Goal: Information Seeking & Learning: Learn about a topic

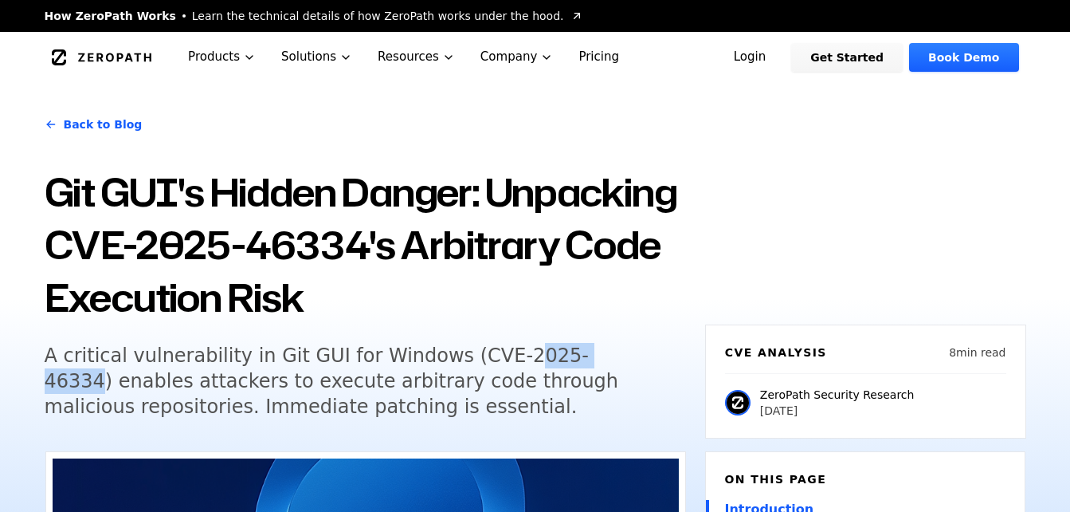
drag, startPoint x: 481, startPoint y: 353, endPoint x: 574, endPoint y: 358, distance: 93.4
click at [574, 358] on h5 "A critical vulnerability in Git GUI for Windows (CVE-2025-46334) enables attack…" at bounding box center [351, 381] width 612 height 77
drag, startPoint x: 574, startPoint y: 358, endPoint x: 463, endPoint y: 298, distance: 125.9
click at [466, 298] on h1 "Git GUI's Hidden Danger: Unpacking CVE-2025-46334's Arbitrary Code Execution Ri…" at bounding box center [366, 245] width 642 height 158
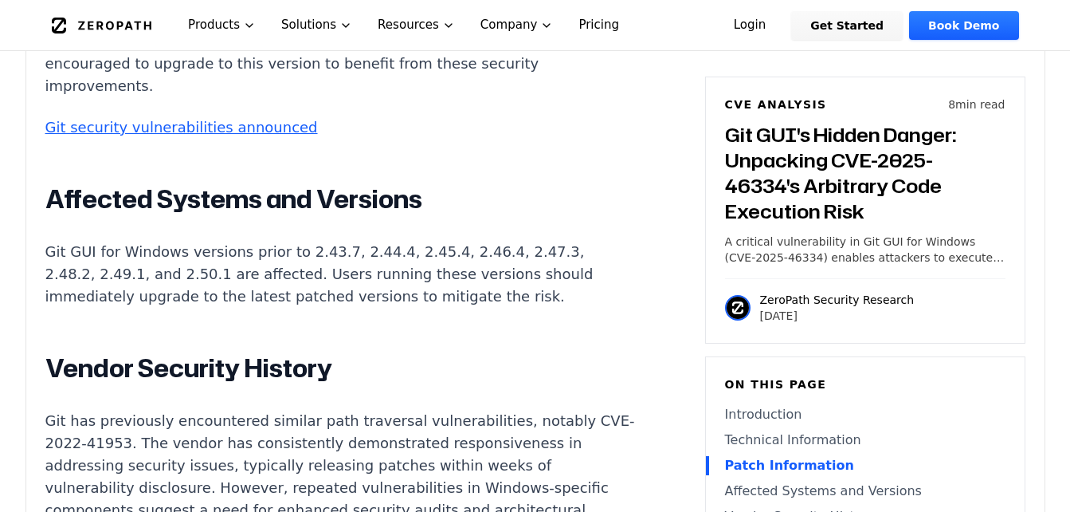
scroll to position [2471, 0]
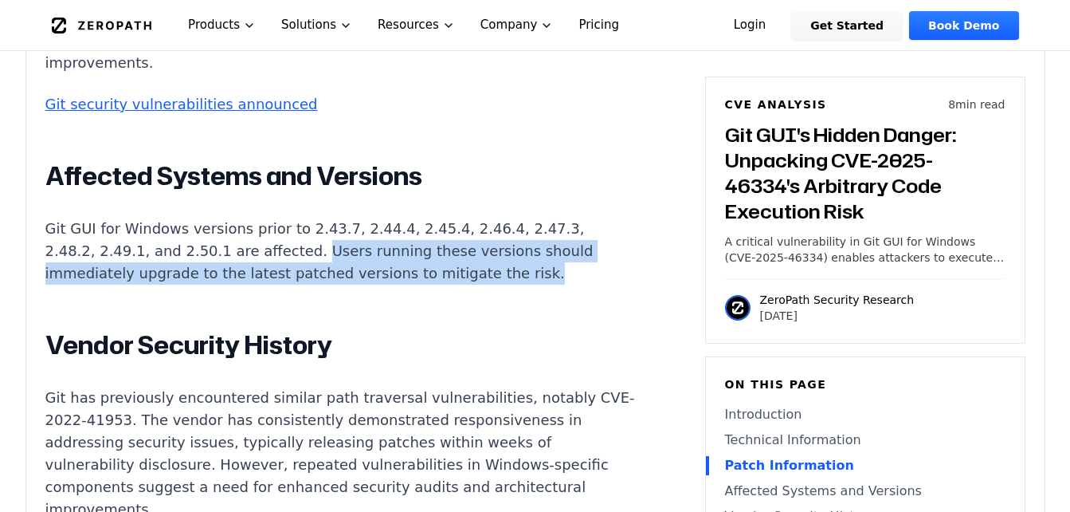
drag, startPoint x: 239, startPoint y: 291, endPoint x: 506, endPoint y: 324, distance: 269.0
click at [506, 285] on p "Git GUI for Windows versions prior to 2.43.7, 2.44.4, 2.45.4, 2.46.4, 2.47.3, 2…" at bounding box center [341, 251] width 593 height 67
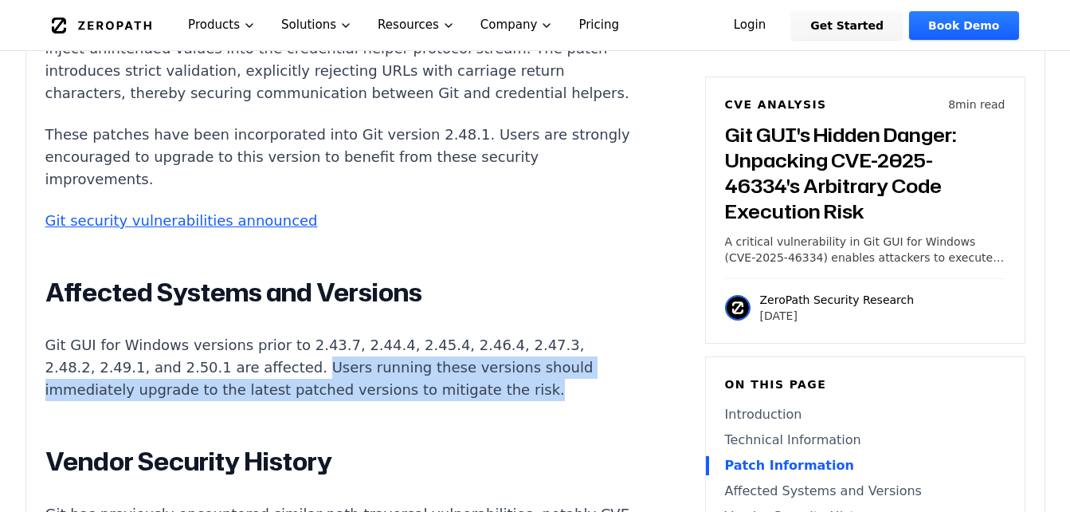
scroll to position [2391, 0]
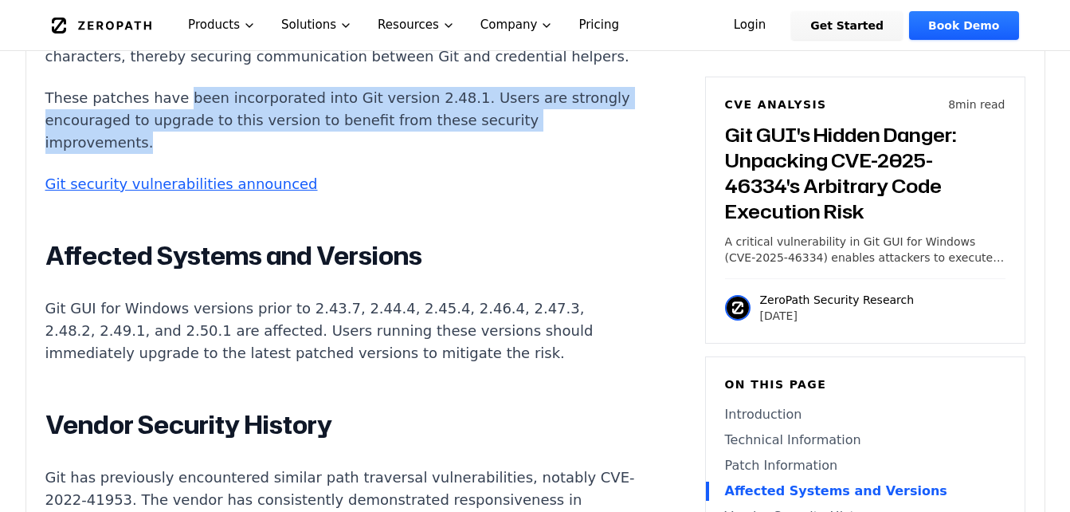
drag, startPoint x: 174, startPoint y: 144, endPoint x: 265, endPoint y: 183, distance: 98.6
click at [265, 154] on p "These patches have been incorporated into Git version 2.48.1. Users are strongl…" at bounding box center [341, 120] width 593 height 67
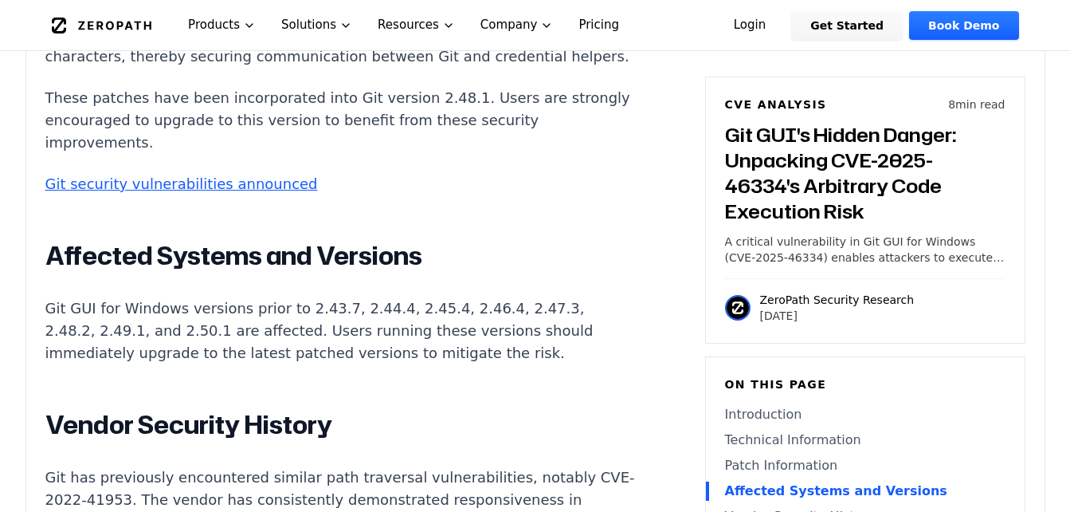
drag, startPoint x: 265, startPoint y: 183, endPoint x: 420, endPoint y: 199, distance: 156.3
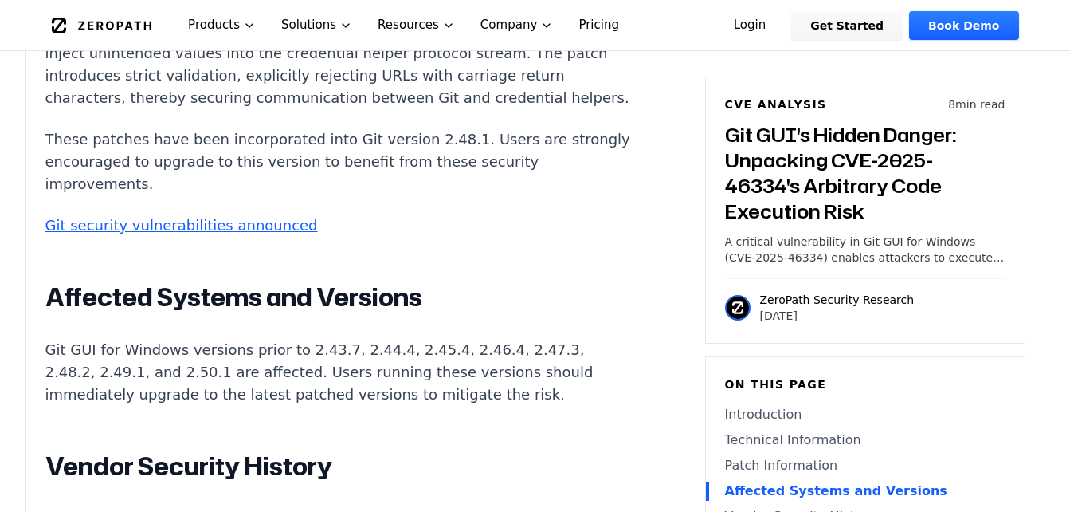
scroll to position [2311, 0]
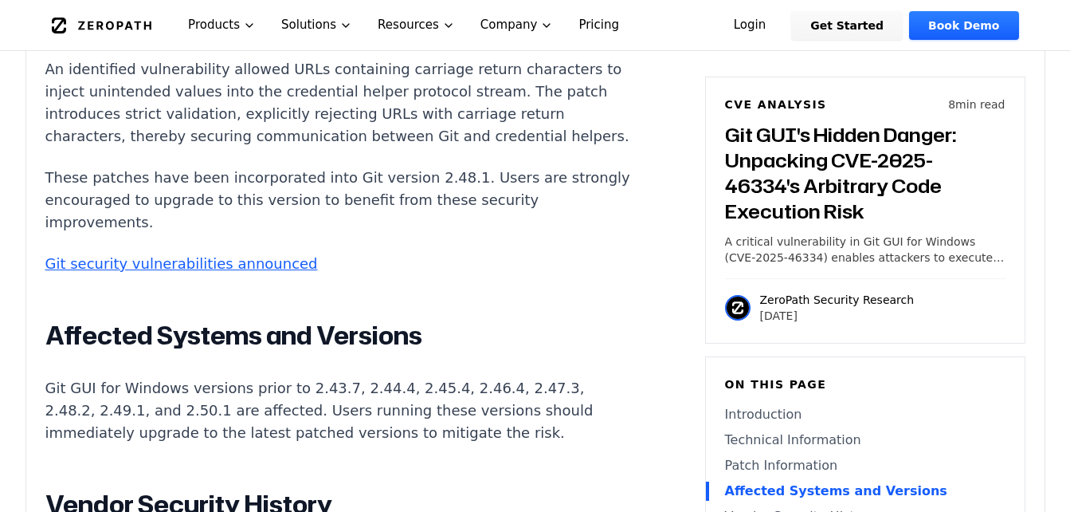
click at [391, 222] on p "These patches have been incorporated into Git version 2.48.1. Users are strongl…" at bounding box center [341, 200] width 593 height 67
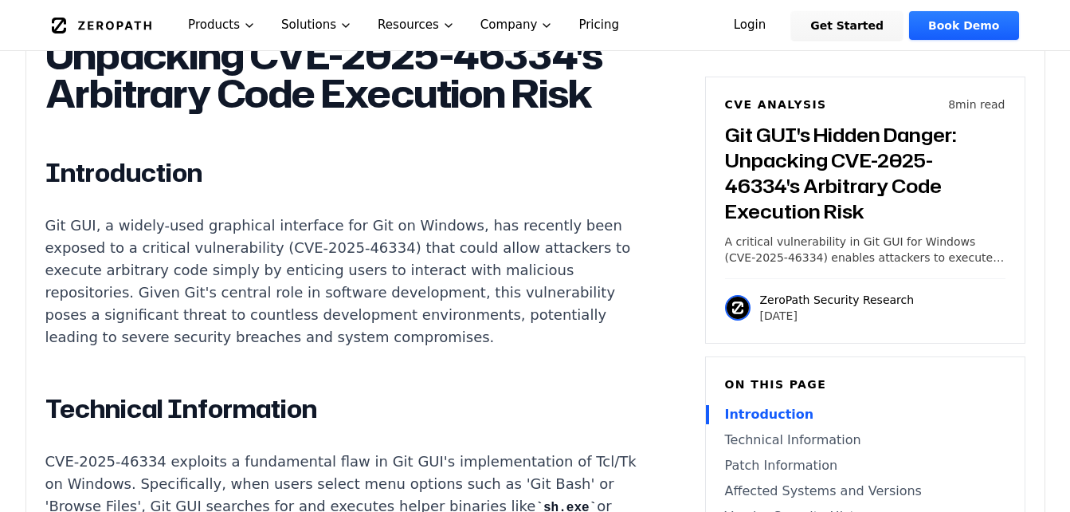
scroll to position [1116, 0]
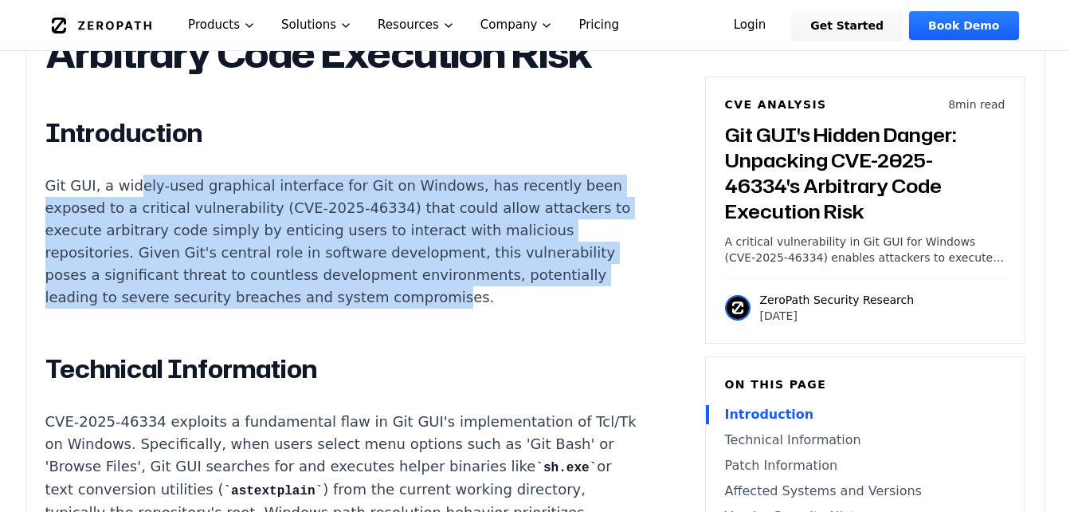
drag, startPoint x: 135, startPoint y: 210, endPoint x: 491, endPoint y: 313, distance: 370.8
click at [491, 308] on p "Git GUI, a widely-used graphical interface for Git on Windows, has recently bee…" at bounding box center [341, 242] width 593 height 134
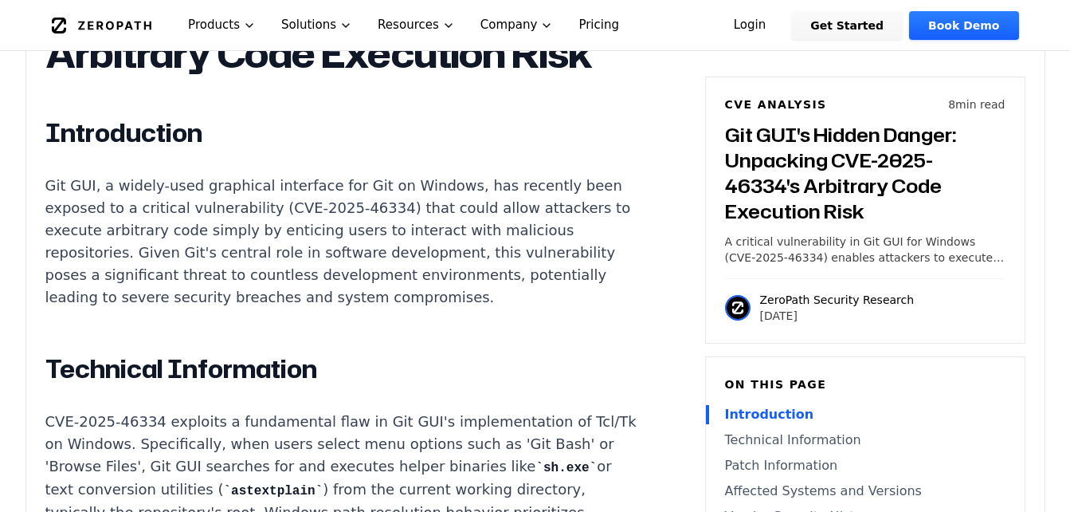
click at [49, 207] on p "Git GUI, a widely-used graphical interface for Git on Windows, has recently bee…" at bounding box center [341, 242] width 593 height 134
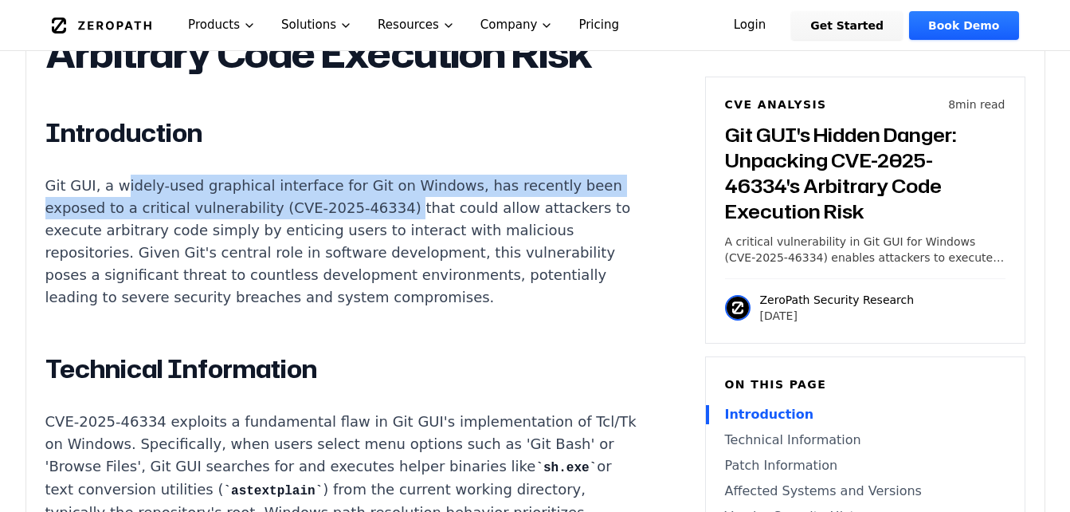
drag, startPoint x: 119, startPoint y: 213, endPoint x: 409, endPoint y: 234, distance: 290.9
click at [409, 234] on p "Git GUI, a widely-used graphical interface for Git on Windows, has recently bee…" at bounding box center [341, 242] width 593 height 134
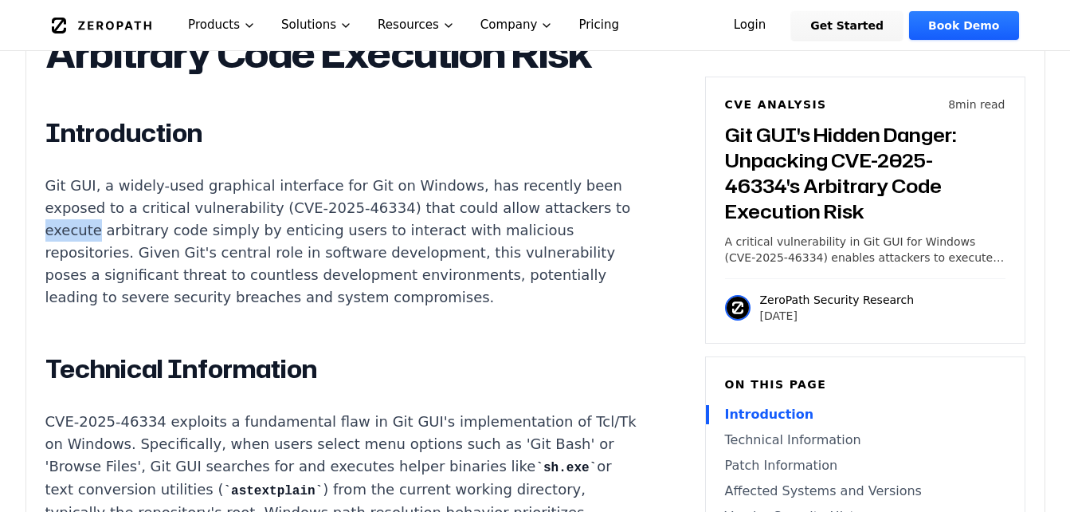
drag, startPoint x: 126, startPoint y: 255, endPoint x: 171, endPoint y: 258, distance: 45.5
click at [171, 258] on p "Git GUI, a widely-used graphical interface for Git on Windows, has recently bee…" at bounding box center [341, 242] width 593 height 134
drag, startPoint x: 171, startPoint y: 258, endPoint x: 205, endPoint y: 256, distance: 33.6
click at [205, 256] on p "Git GUI, a widely-used graphical interface for Git on Windows, has recently bee…" at bounding box center [341, 242] width 593 height 134
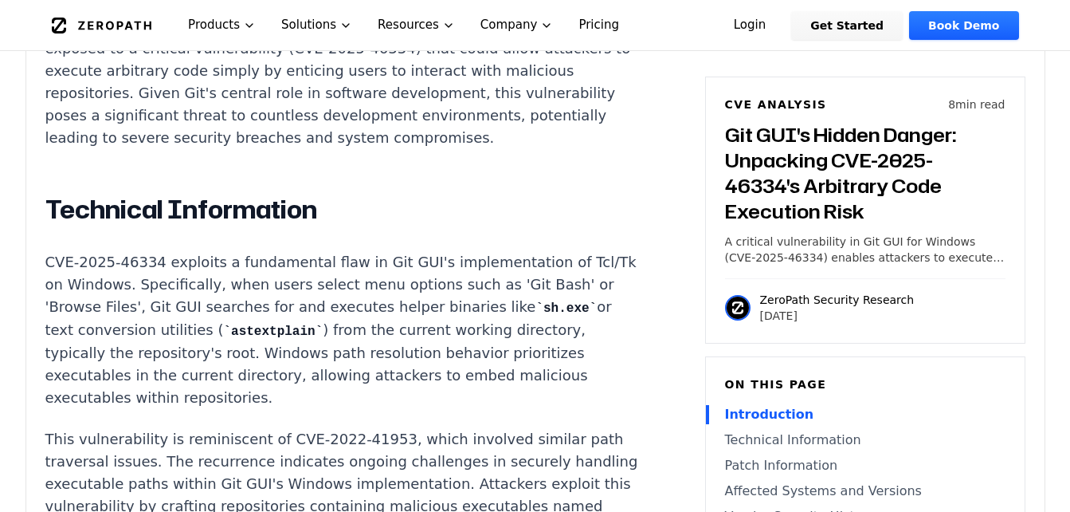
scroll to position [1355, 0]
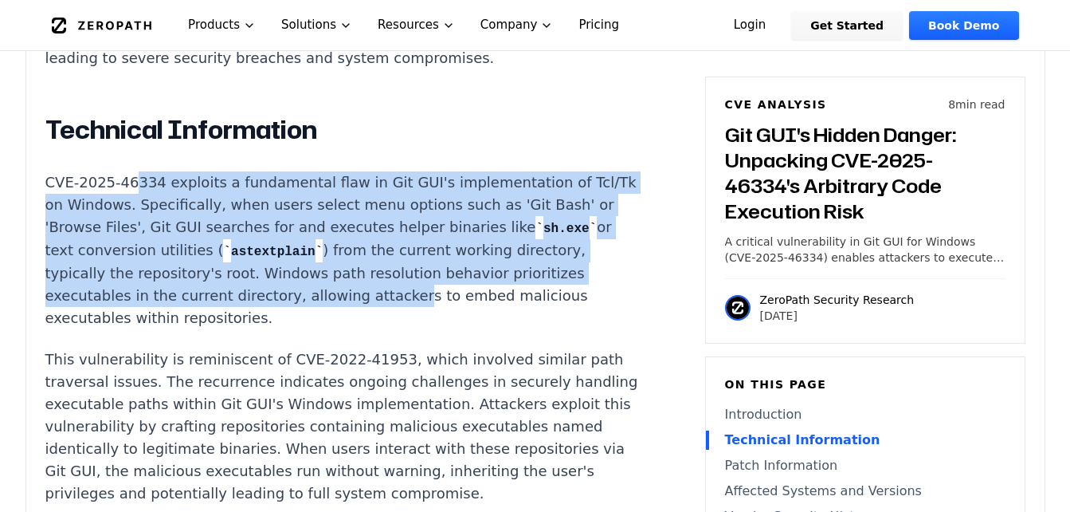
drag, startPoint x: 300, startPoint y: 231, endPoint x: 449, endPoint y: 318, distance: 171.8
click at [449, 318] on p "CVE-2025-46334 exploits a fundamental flaw in Git GUI's implementation of Tcl/T…" at bounding box center [341, 250] width 593 height 158
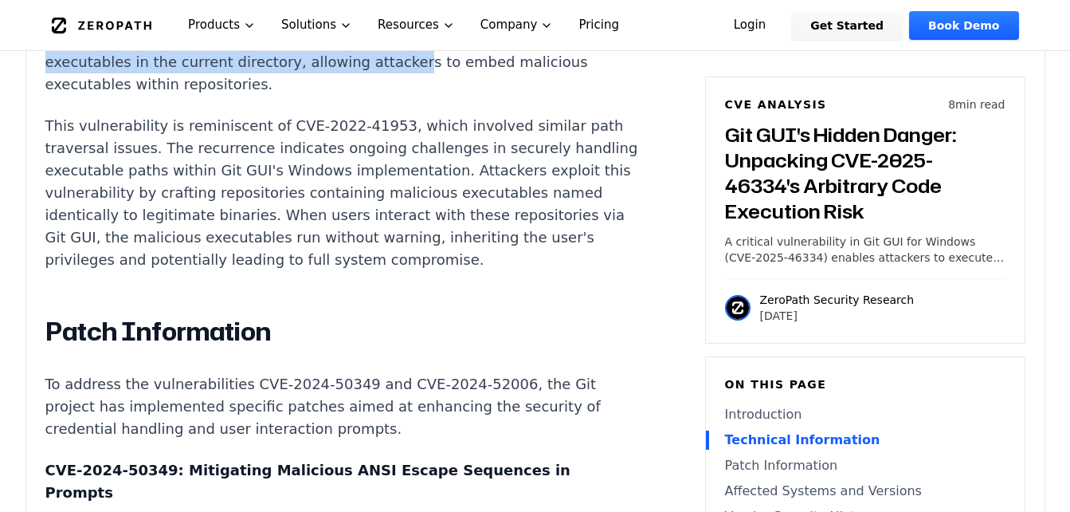
scroll to position [1594, 0]
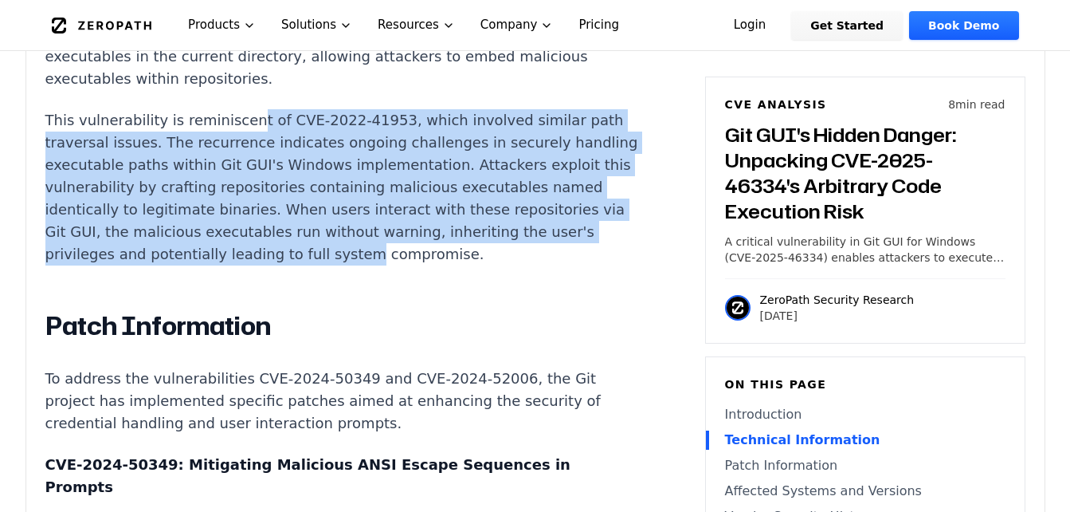
drag, startPoint x: 234, startPoint y: 141, endPoint x: 508, endPoint y: 275, distance: 304.4
click at [508, 265] on p "This vulnerability is reminiscent of CVE-2022-41953, which involved similar pat…" at bounding box center [341, 187] width 593 height 156
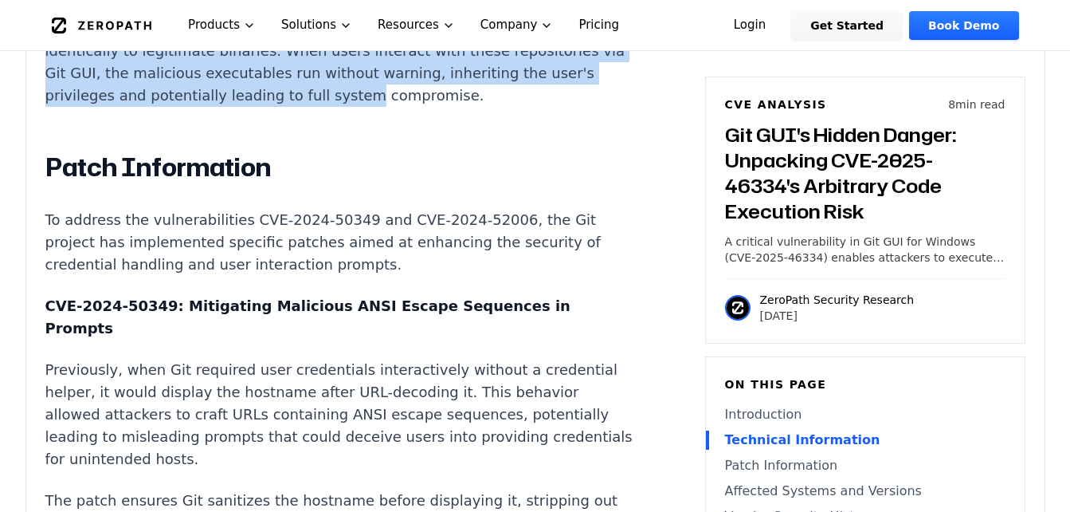
scroll to position [1753, 0]
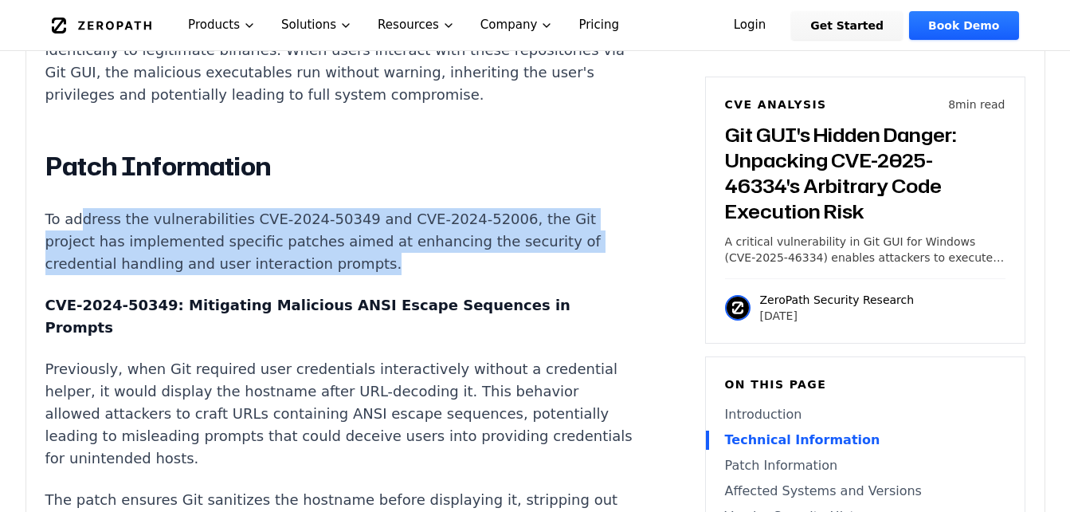
drag, startPoint x: 79, startPoint y: 261, endPoint x: 379, endPoint y: 307, distance: 303.1
click at [379, 275] on p "To address the vulnerabilities CVE-2024-50349 and CVE-2024-52006, the Git proje…" at bounding box center [341, 241] width 593 height 67
drag, startPoint x: 379, startPoint y: 307, endPoint x: 374, endPoint y: 319, distance: 12.9
click at [375, 319] on div "Git GUI's Hidden Danger: Unpacking CVE-2025-46334's Arbitrary Code Execution Ri…" at bounding box center [341, 500] width 593 height 2360
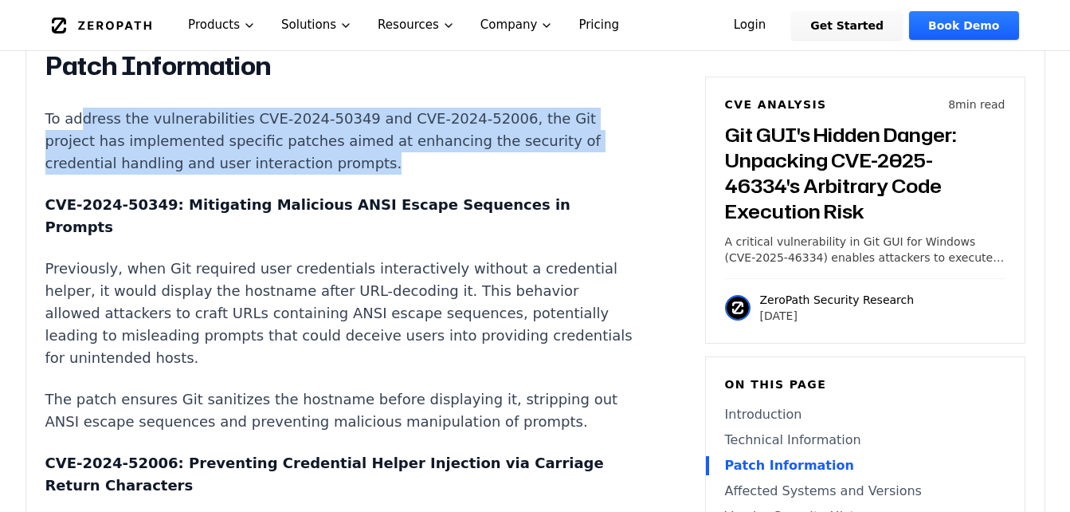
scroll to position [1913, 0]
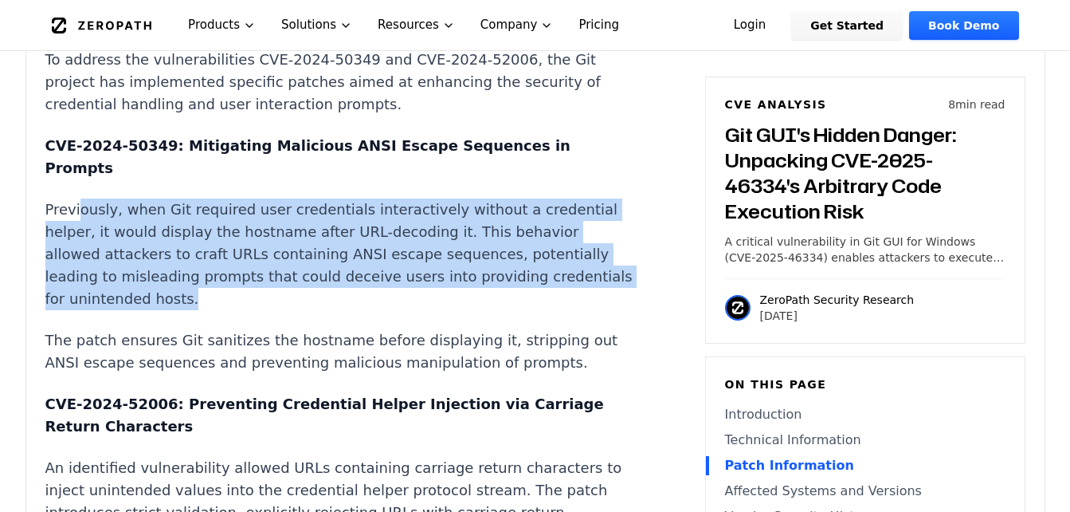
drag, startPoint x: 78, startPoint y: 234, endPoint x: 395, endPoint y: 316, distance: 327.1
click at [395, 310] on p "Previously, when Git required user credentials interactively without a credenti…" at bounding box center [341, 254] width 593 height 112
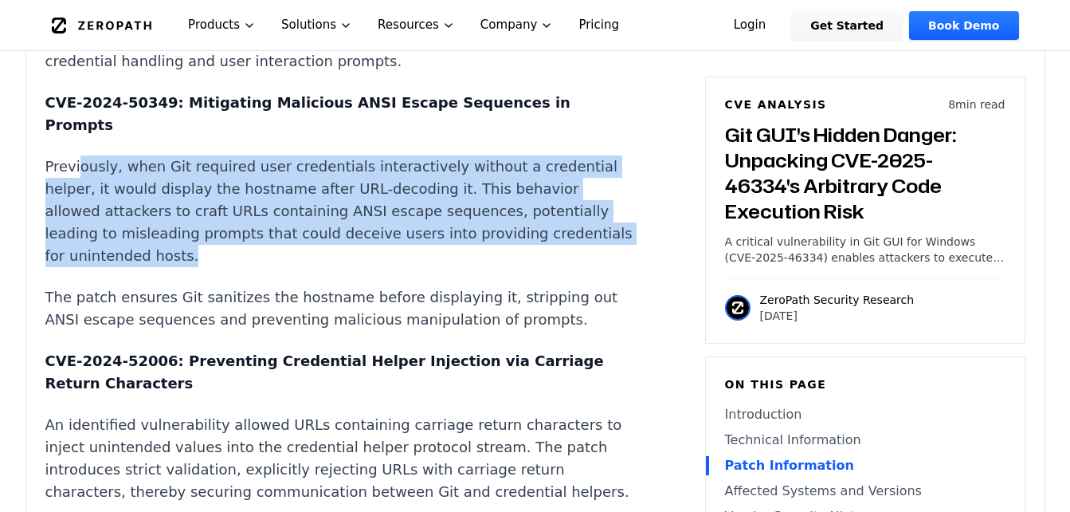
scroll to position [1993, 0]
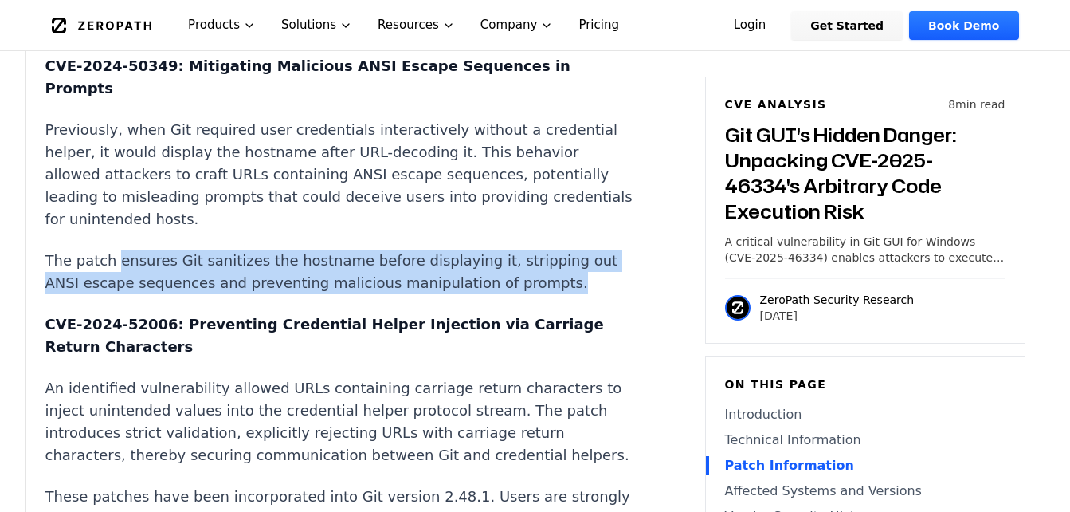
drag, startPoint x: 128, startPoint y: 281, endPoint x: 521, endPoint y: 312, distance: 394.1
click at [521, 294] on p "The patch ensures Git sanitizes the hostname before displaying it, stripping ou…" at bounding box center [341, 271] width 593 height 45
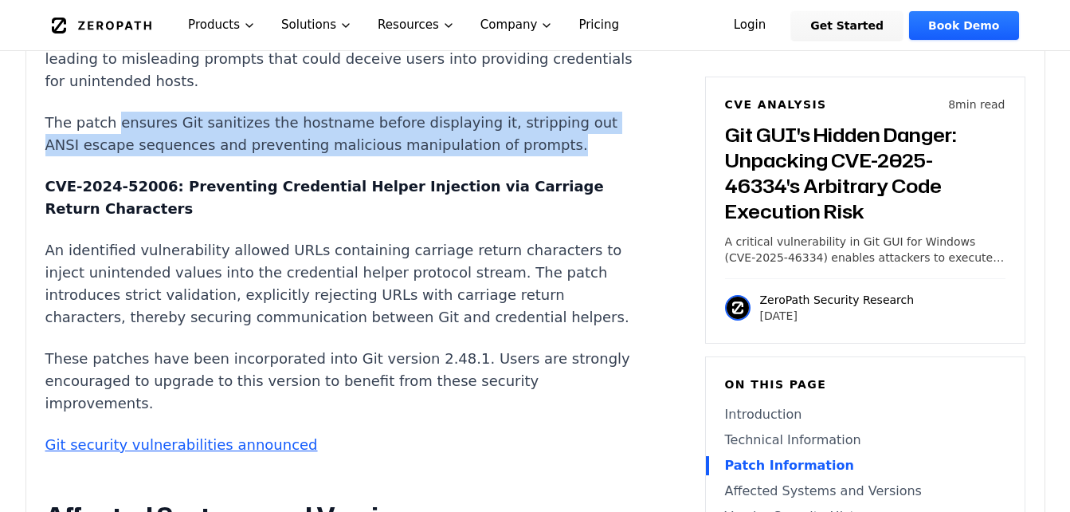
scroll to position [2152, 0]
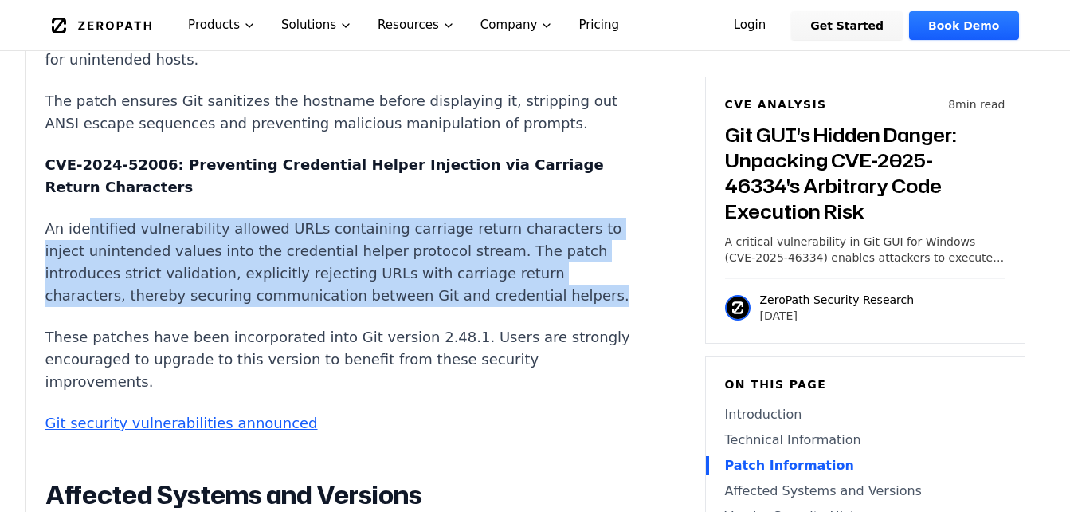
drag, startPoint x: 82, startPoint y: 248, endPoint x: 330, endPoint y: 342, distance: 265.1
click at [330, 307] on p "An identified vulnerability allowed URLs containing carriage return characters …" at bounding box center [341, 262] width 593 height 89
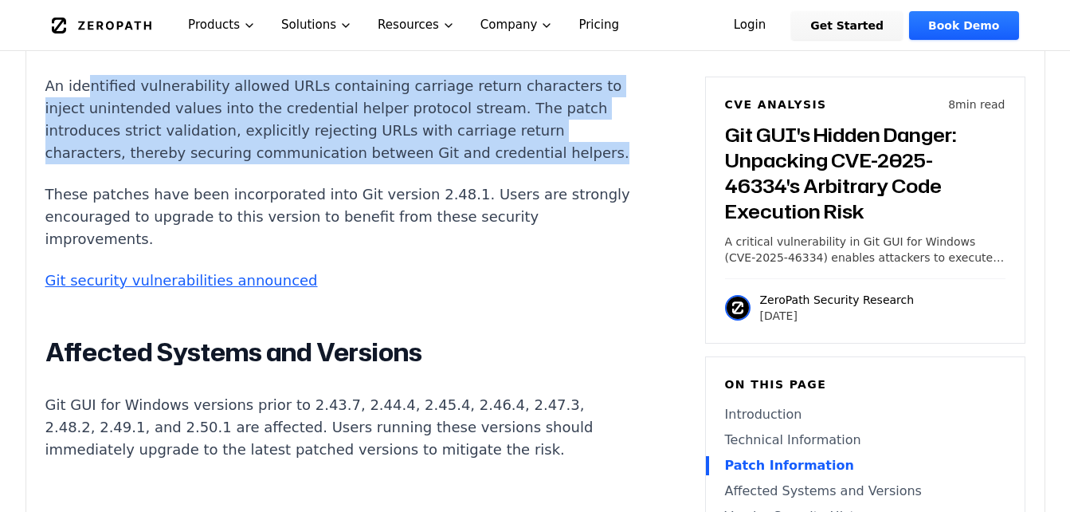
scroll to position [2311, 0]
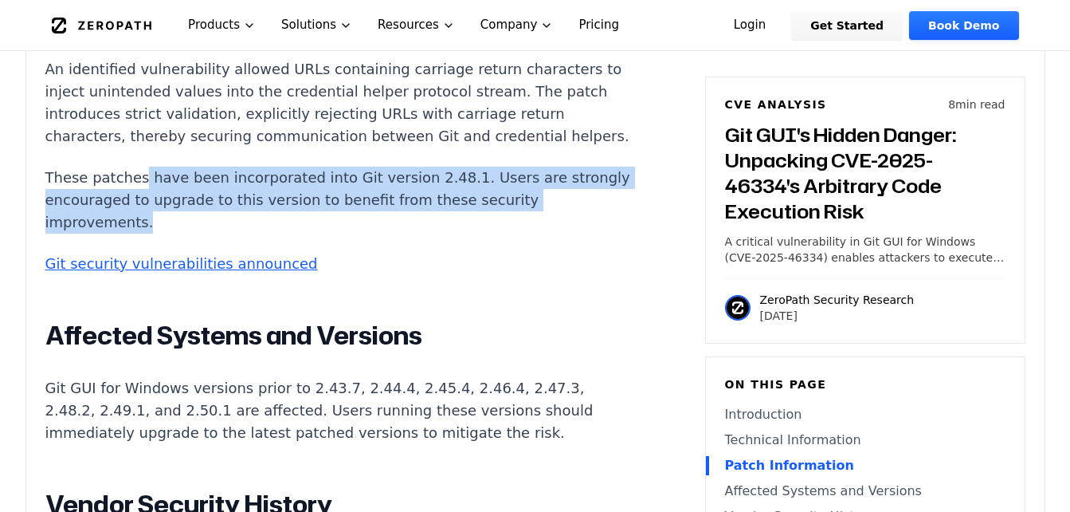
drag, startPoint x: 132, startPoint y: 219, endPoint x: 499, endPoint y: 265, distance: 369.4
click at [499, 234] on p "These patches have been incorporated into Git version 2.48.1. Users are strongl…" at bounding box center [341, 200] width 593 height 67
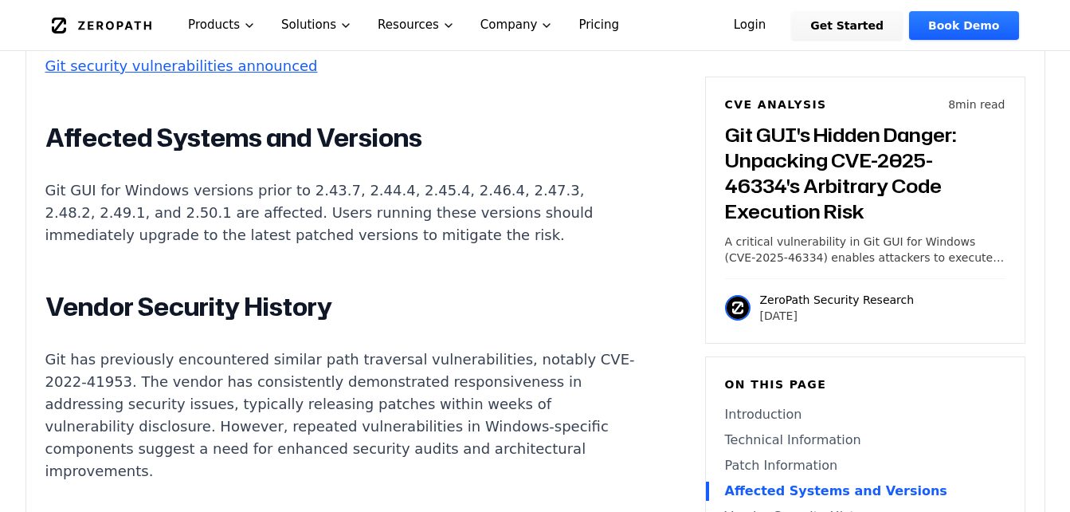
scroll to position [2551, 0]
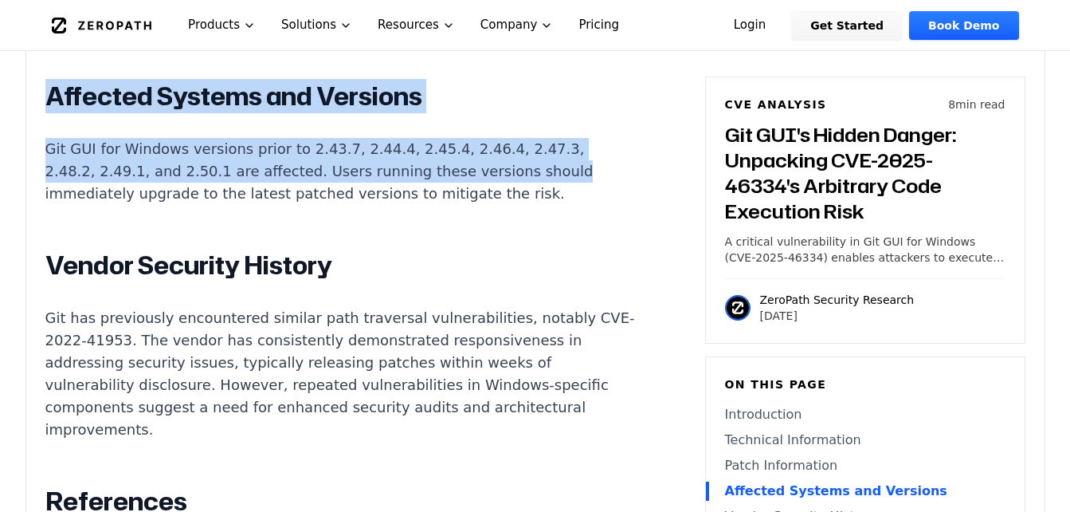
drag, startPoint x: 48, startPoint y: 141, endPoint x: 464, endPoint y: 215, distance: 422.6
click at [215, 205] on p "Git GUI for Windows versions prior to 2.43.7, 2.44.4, 2.45.4, 2.46.4, 2.47.3, 2…" at bounding box center [341, 171] width 593 height 67
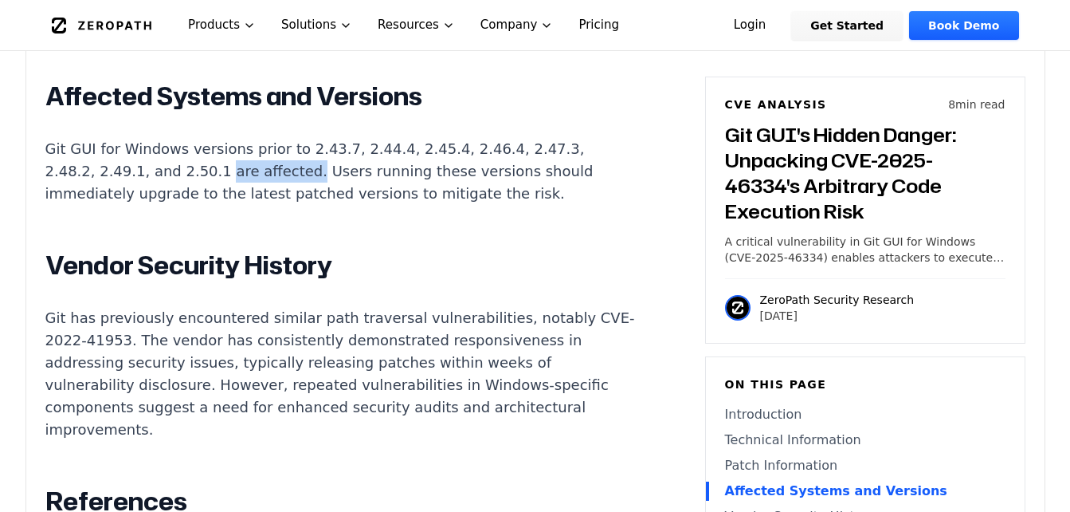
drag, startPoint x: 158, startPoint y: 215, endPoint x: 237, endPoint y: 217, distance: 78.9
click at [237, 205] on p "Git GUI for Windows versions prior to 2.43.7, 2.44.4, 2.45.4, 2.46.4, 2.47.3, 2…" at bounding box center [341, 171] width 593 height 67
drag, startPoint x: 237, startPoint y: 217, endPoint x: 351, endPoint y: 224, distance: 115.0
click at [351, 205] on p "Git GUI for Windows versions prior to 2.43.7, 2.44.4, 2.45.4, 2.46.4, 2.47.3, 2…" at bounding box center [341, 171] width 593 height 67
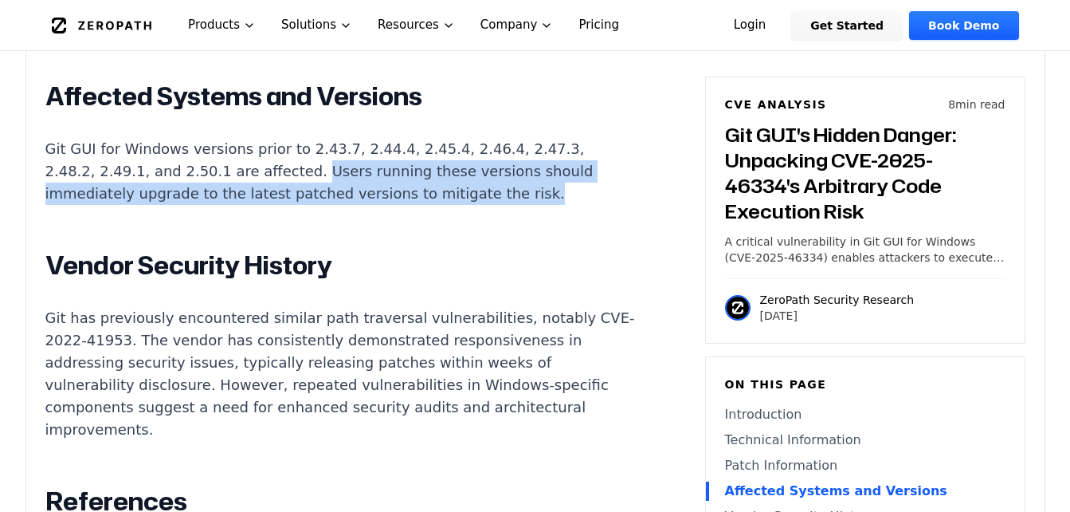
drag, startPoint x: 243, startPoint y: 214, endPoint x: 505, endPoint y: 242, distance: 262.8
click at [505, 205] on p "Git GUI for Windows versions prior to 2.43.7, 2.44.4, 2.45.4, 2.46.4, 2.47.3, 2…" at bounding box center [341, 171] width 593 height 67
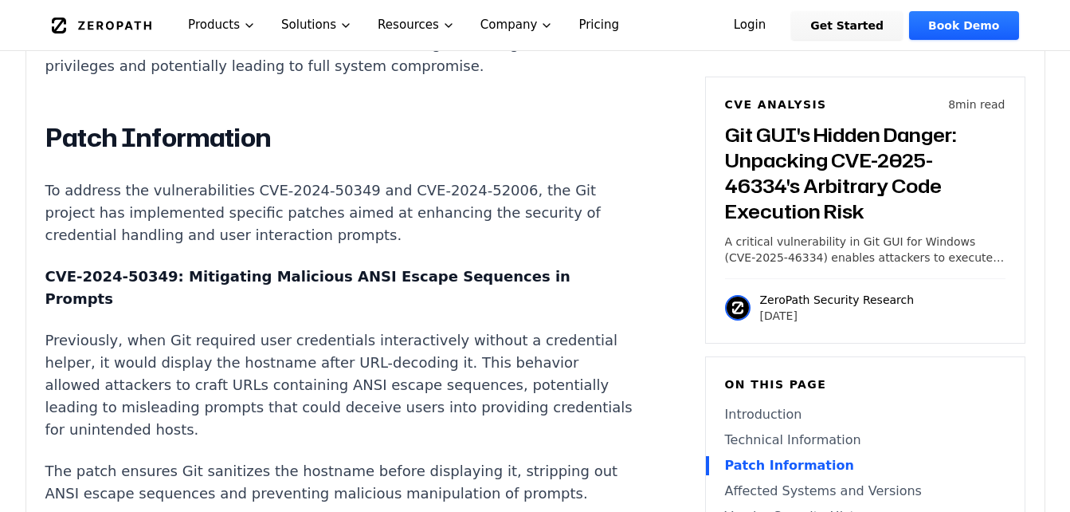
scroll to position [1753, 0]
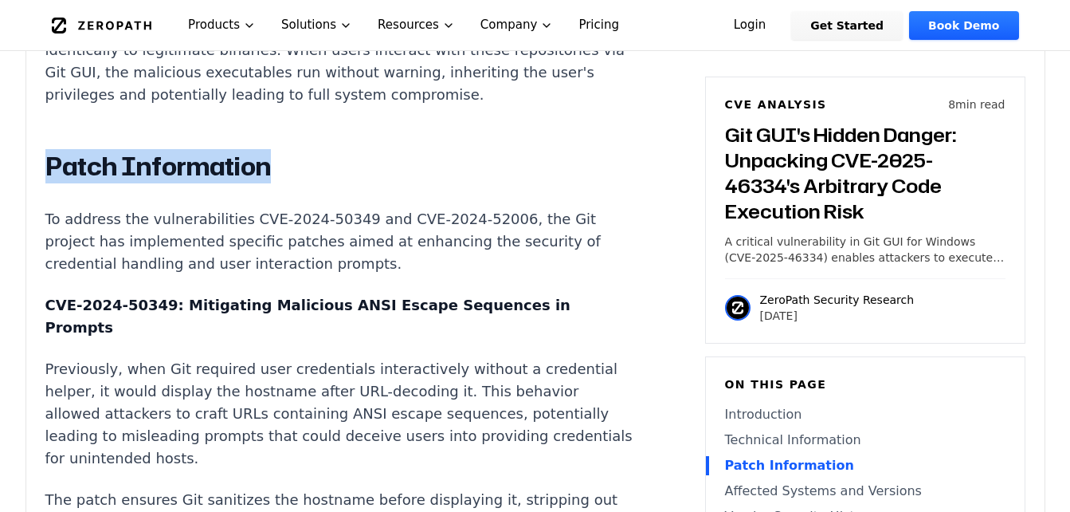
drag, startPoint x: 41, startPoint y: 211, endPoint x: 265, endPoint y: 214, distance: 224.8
click at [265, 214] on div "Experimental AI-Generated Content This CVE analysis is an experimental publicat…" at bounding box center [535, 221] width 1019 height 3046
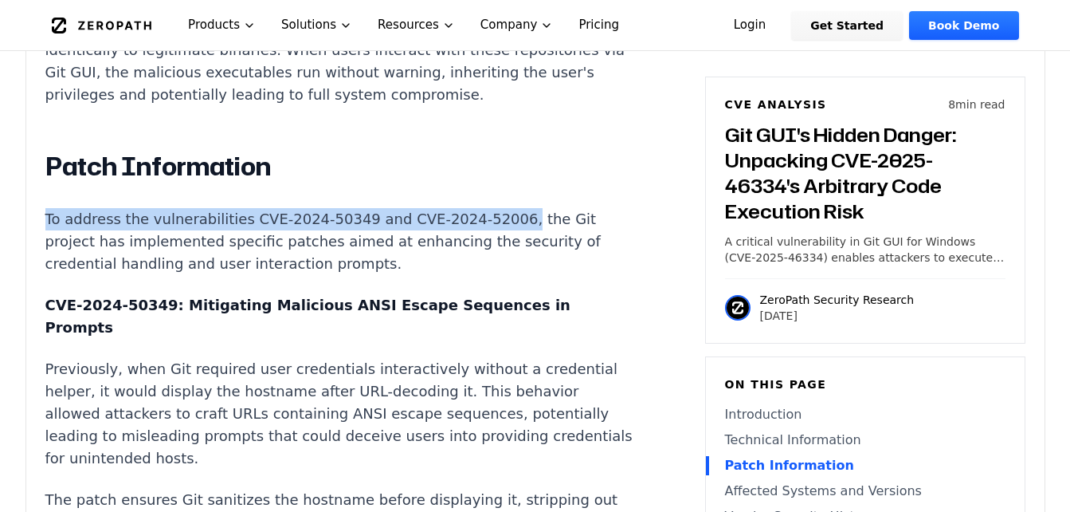
drag, startPoint x: 39, startPoint y: 261, endPoint x: 478, endPoint y: 257, distance: 439.2
click at [478, 257] on div "Experimental AI-Generated Content This CVE analysis is an experimental publicat…" at bounding box center [535, 221] width 1019 height 3046
click at [307, 260] on p "To address the vulnerabilities CVE-2024-50349 and CVE-2024-52006, the Git proje…" at bounding box center [341, 241] width 593 height 67
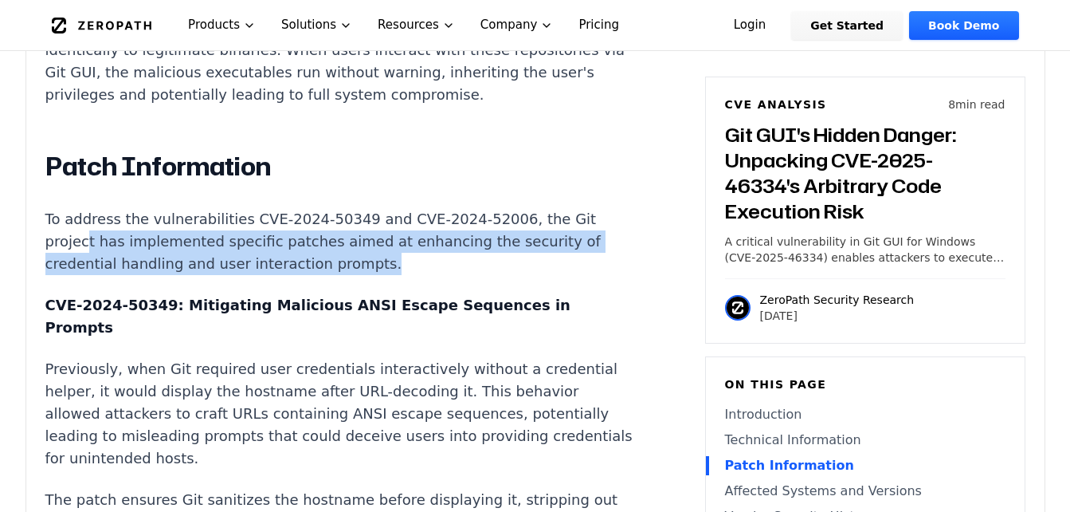
drag, startPoint x: 83, startPoint y: 285, endPoint x: 378, endPoint y: 313, distance: 296.2
click at [378, 275] on p "To address the vulnerabilities CVE-2024-50349 and CVE-2024-52006, the Git proje…" at bounding box center [341, 241] width 593 height 67
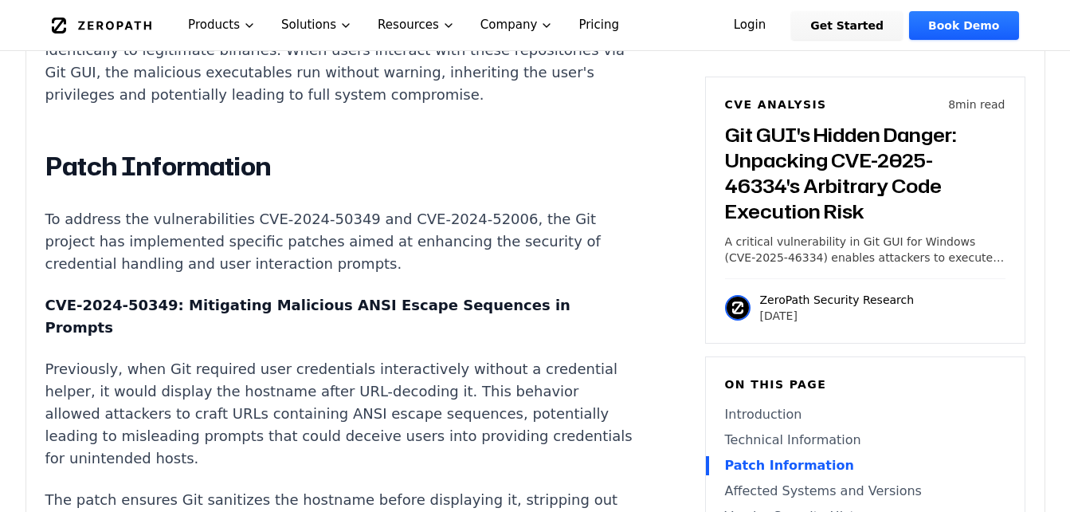
drag, startPoint x: 378, startPoint y: 313, endPoint x: 338, endPoint y: 351, distance: 54.7
click at [357, 336] on strong "CVE-2024-50349: Mitigating Malicious ANSI Escape Sequences in Prompts" at bounding box center [307, 315] width 525 height 39
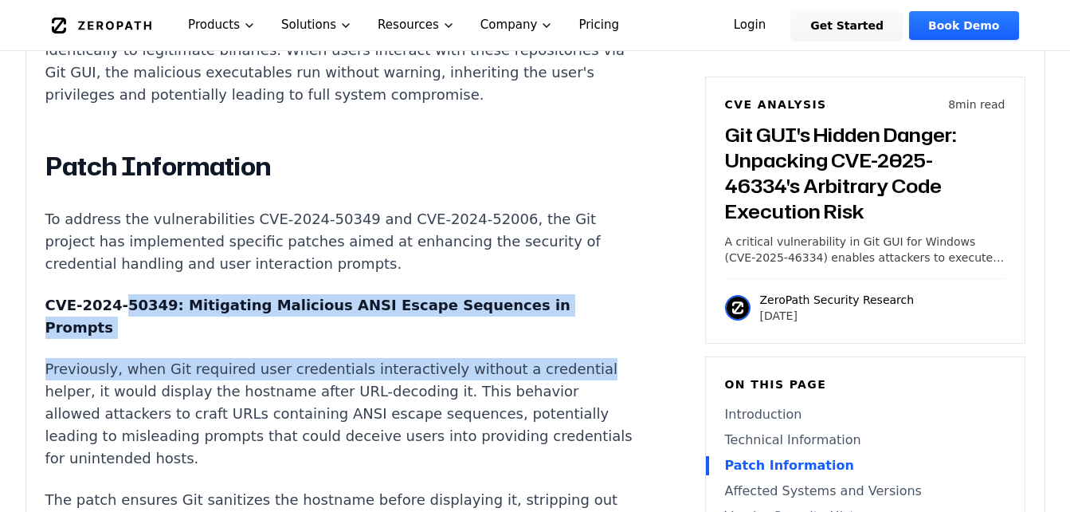
drag, startPoint x: 112, startPoint y: 348, endPoint x: 549, endPoint y: 361, distance: 437.0
click at [549, 361] on article "Git GUI's Hidden Danger: Unpacking CVE-2025-46334's Arbitrary Code Execution Ri…" at bounding box center [365, 500] width 641 height 2360
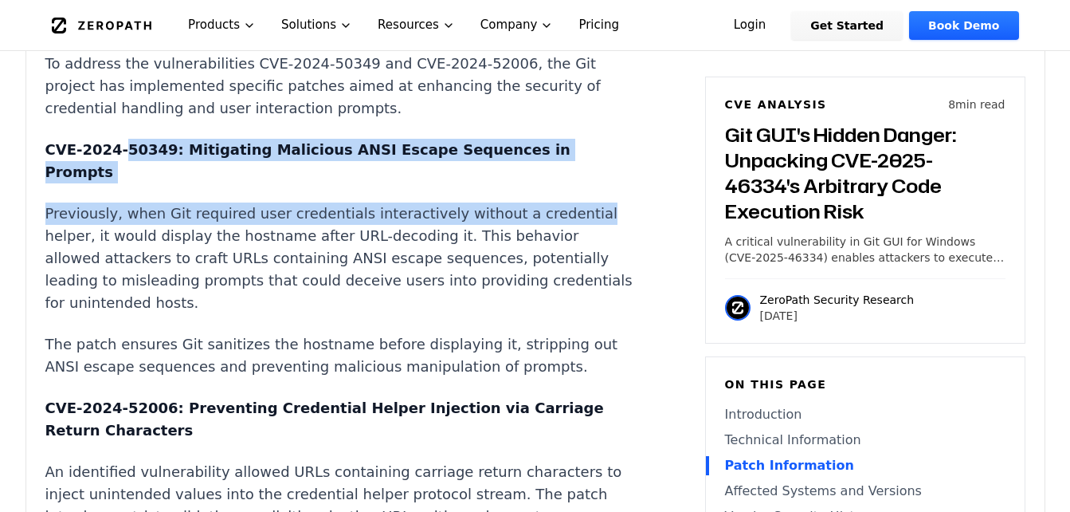
scroll to position [1913, 0]
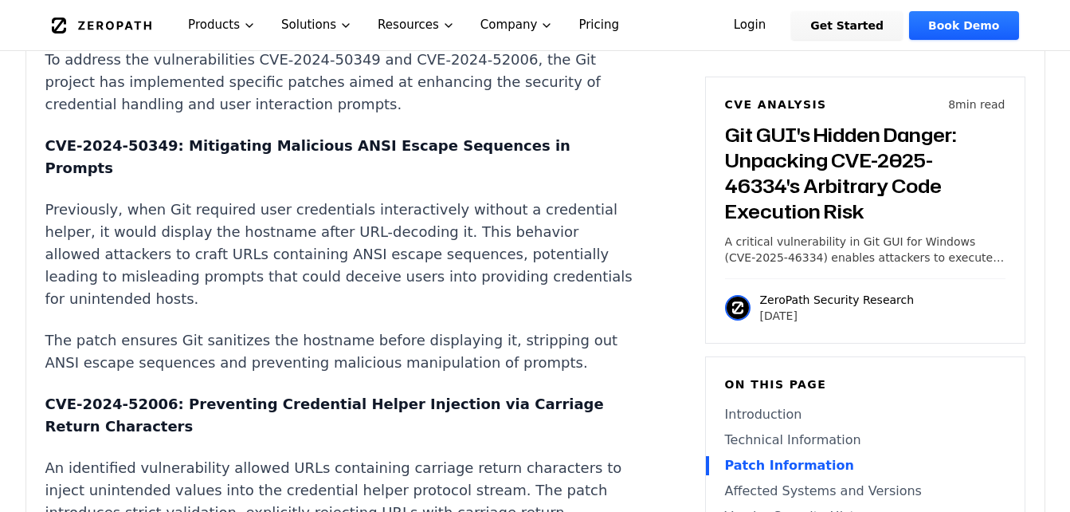
click at [261, 310] on p "Previously, when Git required user credentials interactively without a credenti…" at bounding box center [341, 254] width 593 height 112
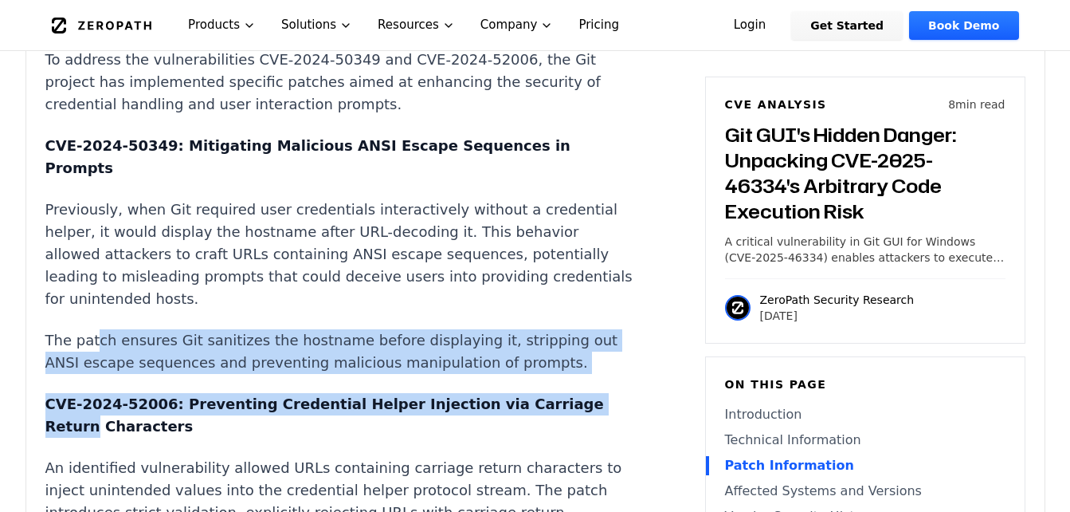
drag, startPoint x: 96, startPoint y: 357, endPoint x: 545, endPoint y: 406, distance: 452.2
click at [545, 406] on div "Git GUI's Hidden Danger: Unpacking CVE-2025-46334's Arbitrary Code Execution Ri…" at bounding box center [341, 341] width 593 height 2360
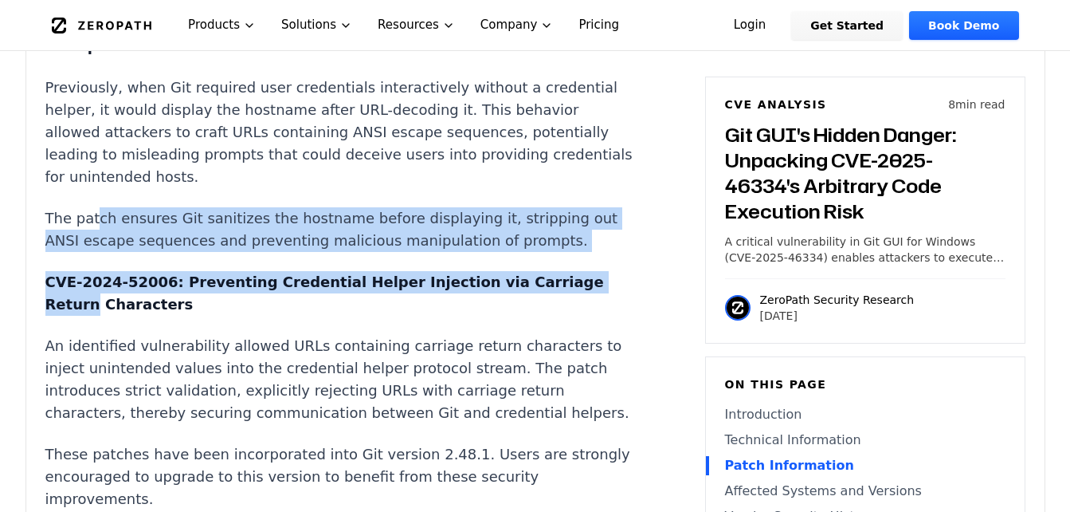
scroll to position [2072, 0]
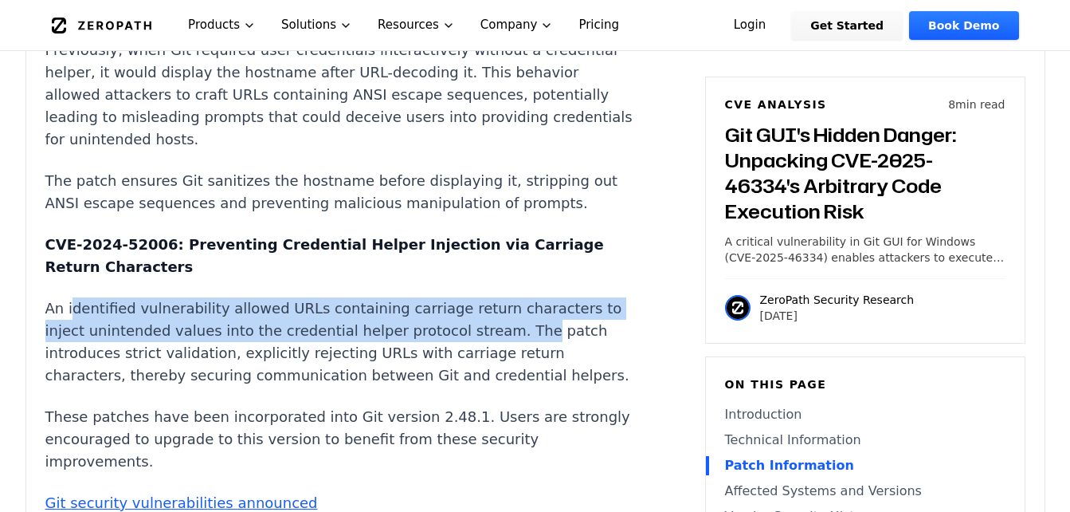
drag, startPoint x: 69, startPoint y: 329, endPoint x: 522, endPoint y: 353, distance: 453.3
click at [522, 353] on p "An identified vulnerability allowed URLs containing carriage return characters …" at bounding box center [341, 341] width 593 height 89
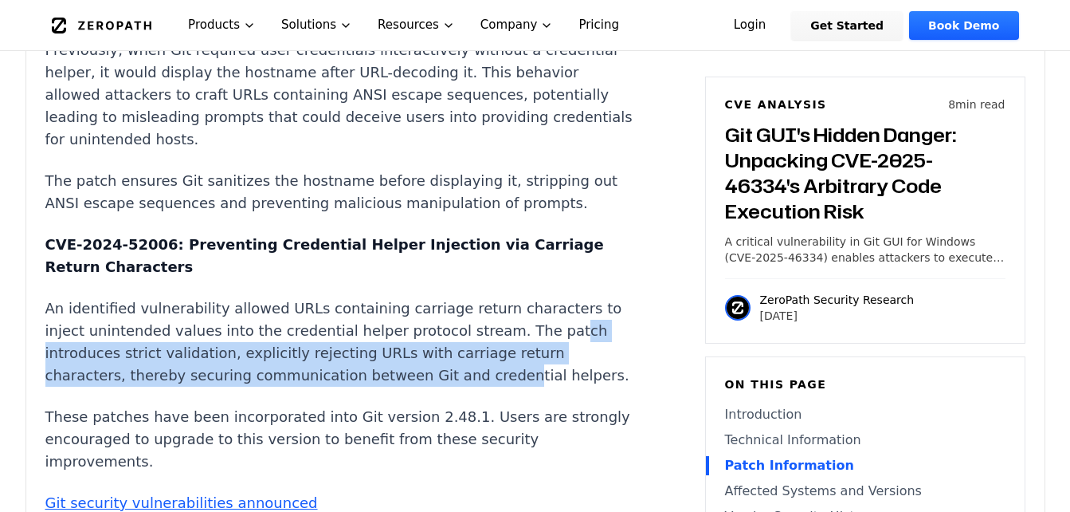
drag, startPoint x: 68, startPoint y: 376, endPoint x: 476, endPoint y: 405, distance: 409.1
click at [476, 387] on p "An identified vulnerability allowed URLs containing carriage return characters …" at bounding box center [341, 341] width 593 height 89
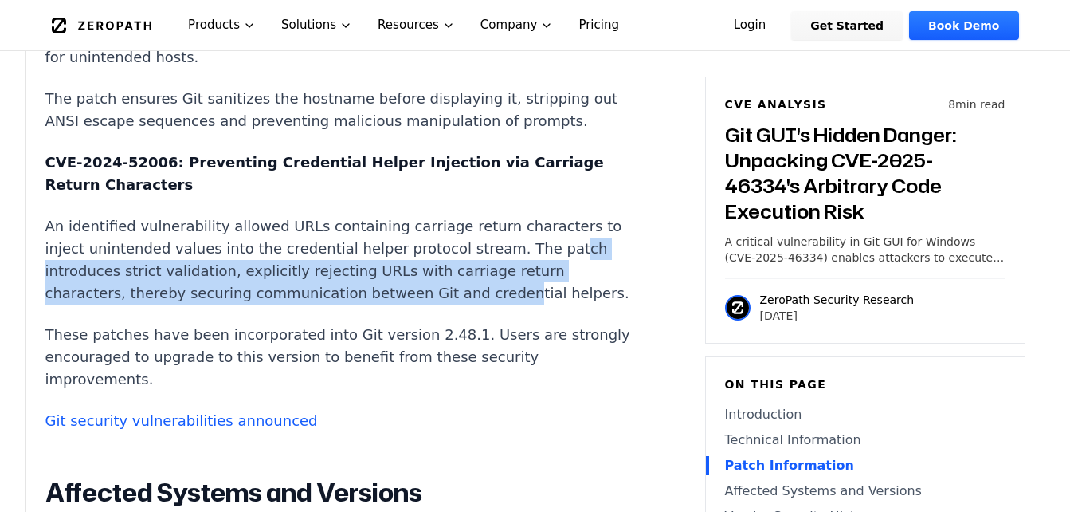
scroll to position [2232, 0]
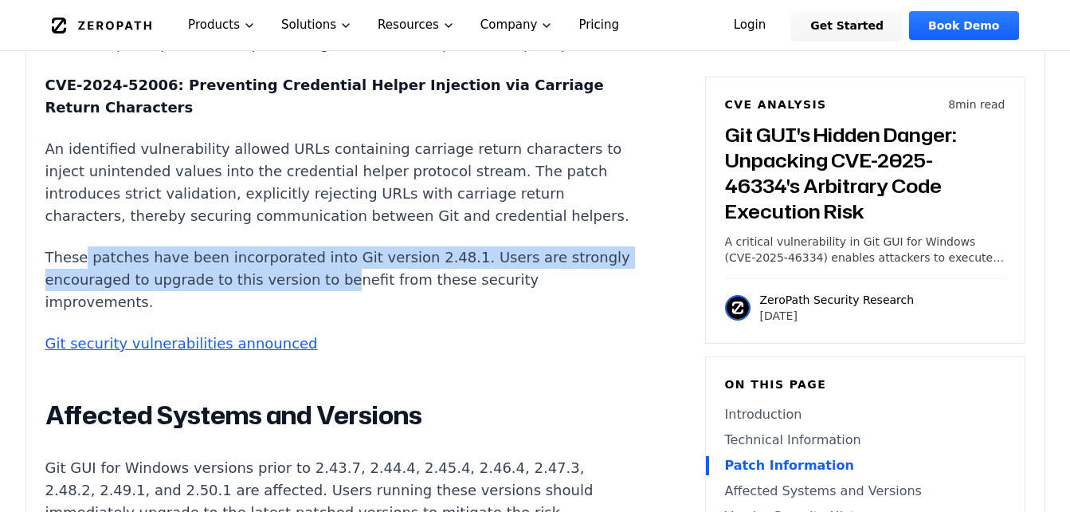
drag, startPoint x: 79, startPoint y: 307, endPoint x: 386, endPoint y: 324, distance: 307.3
click at [386, 313] on p "These patches have been incorporated into Git version 2.48.1. Users are strongl…" at bounding box center [341, 279] width 593 height 67
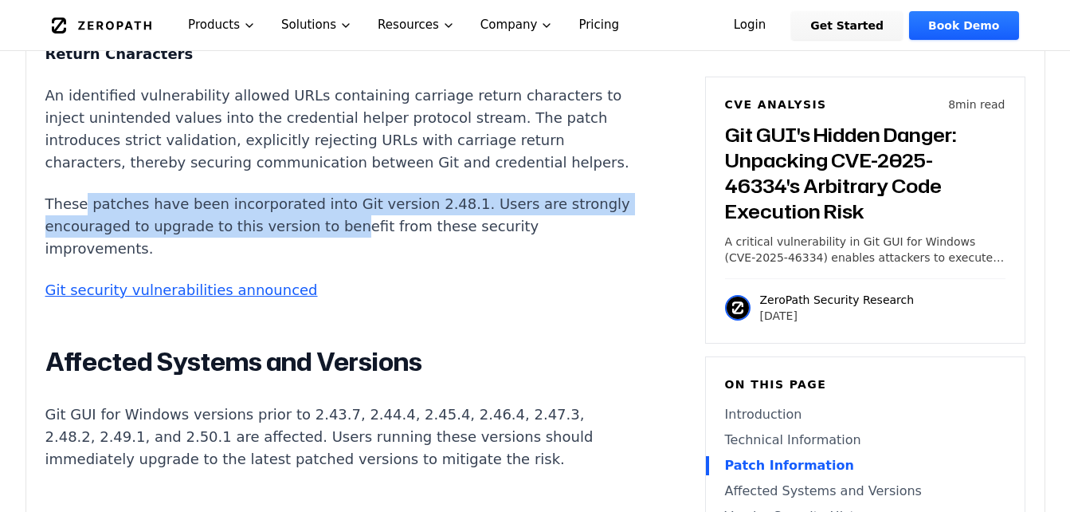
scroll to position [2311, 0]
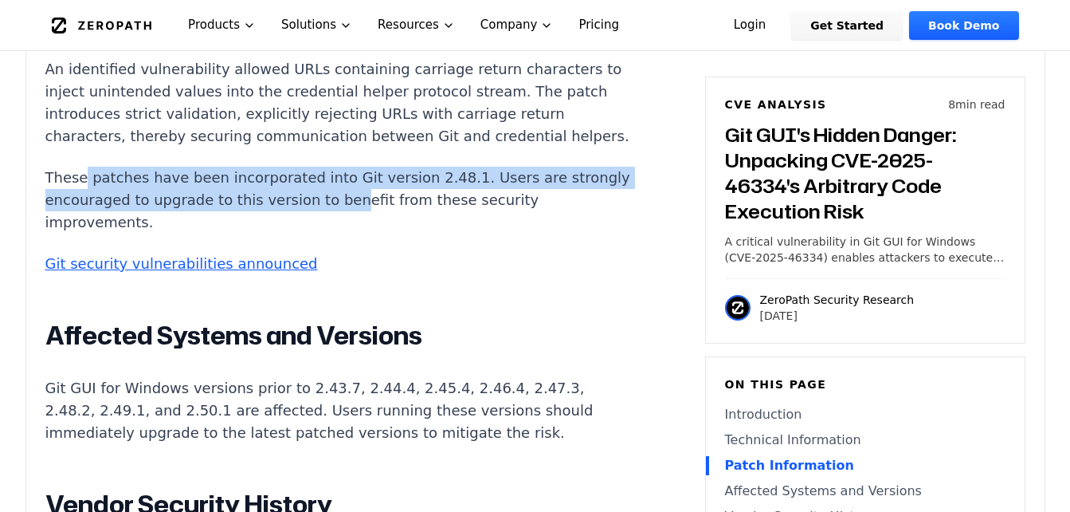
click at [129, 234] on p "These patches have been incorporated into Git version 2.48.1. Users are strongl…" at bounding box center [341, 200] width 593 height 67
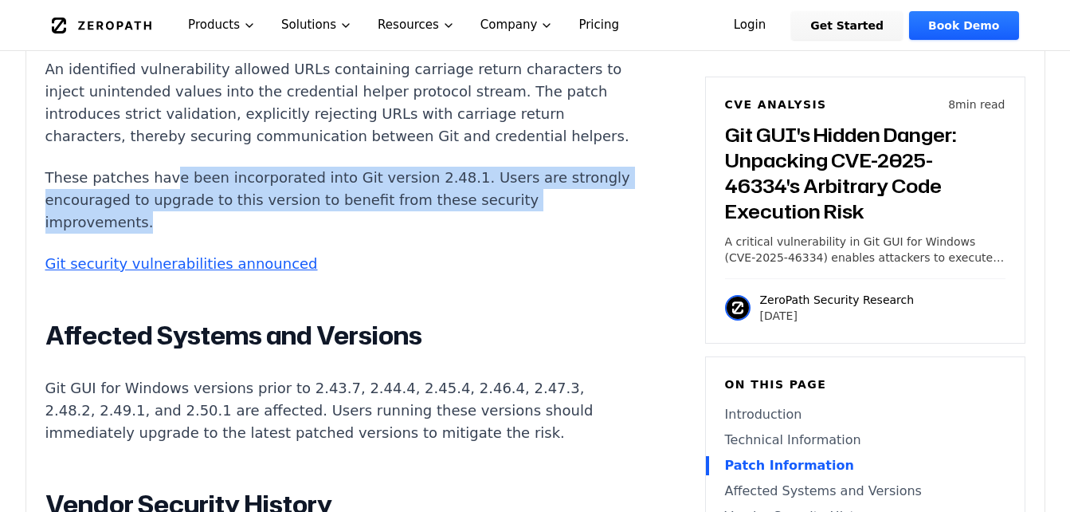
drag, startPoint x: 163, startPoint y: 226, endPoint x: 211, endPoint y: 269, distance: 64.9
click at [211, 234] on p "These patches have been incorporated into Git version 2.48.1. Users are strongl…" at bounding box center [341, 200] width 593 height 67
click at [409, 234] on p "These patches have been incorporated into Git version 2.48.1. Users are strongl…" at bounding box center [341, 200] width 593 height 67
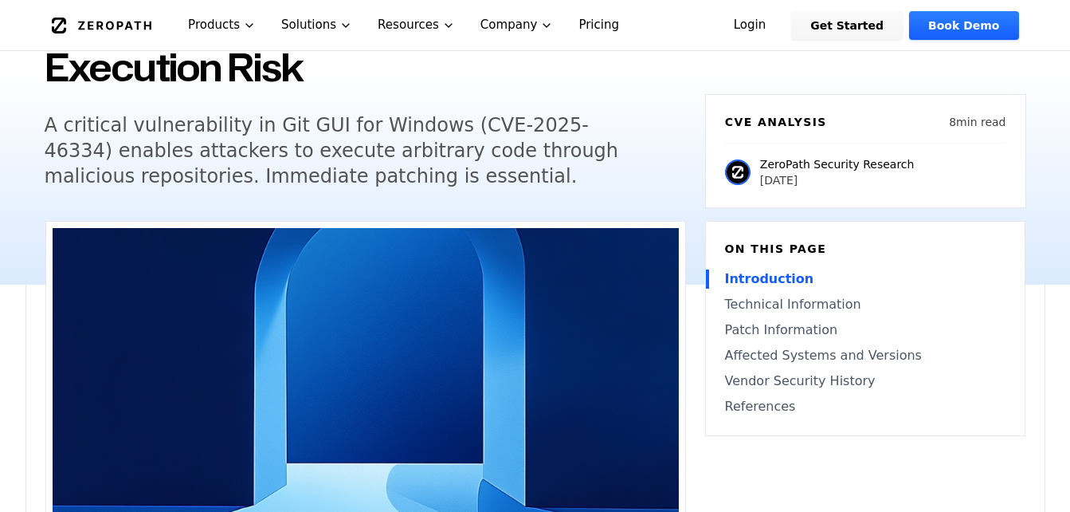
scroll to position [0, 0]
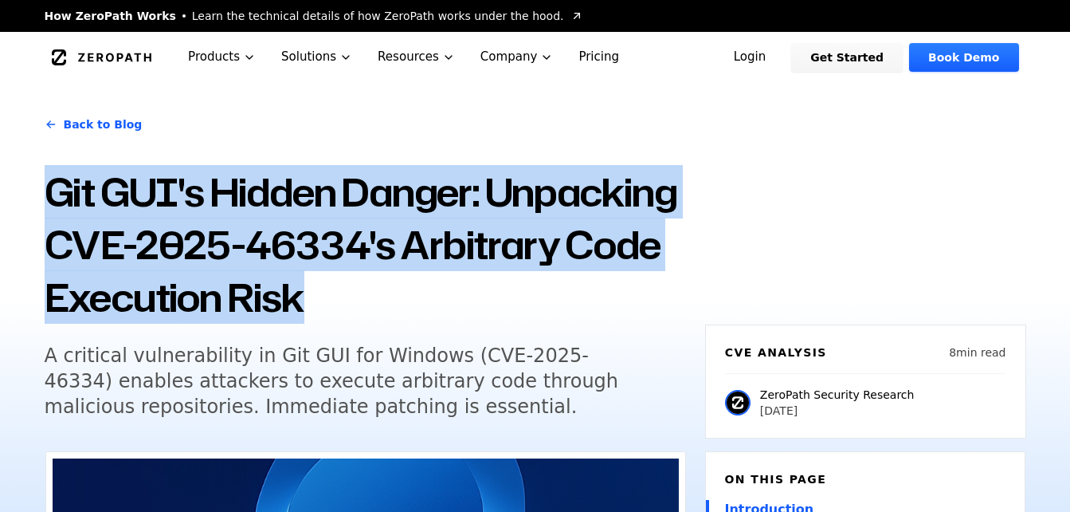
drag, startPoint x: 56, startPoint y: 197, endPoint x: 305, endPoint y: 301, distance: 270.4
click at [305, 301] on h1 "Git GUI's Hidden Danger: Unpacking CVE-2025-46334's Arbitrary Code Execution Ri…" at bounding box center [366, 245] width 642 height 158
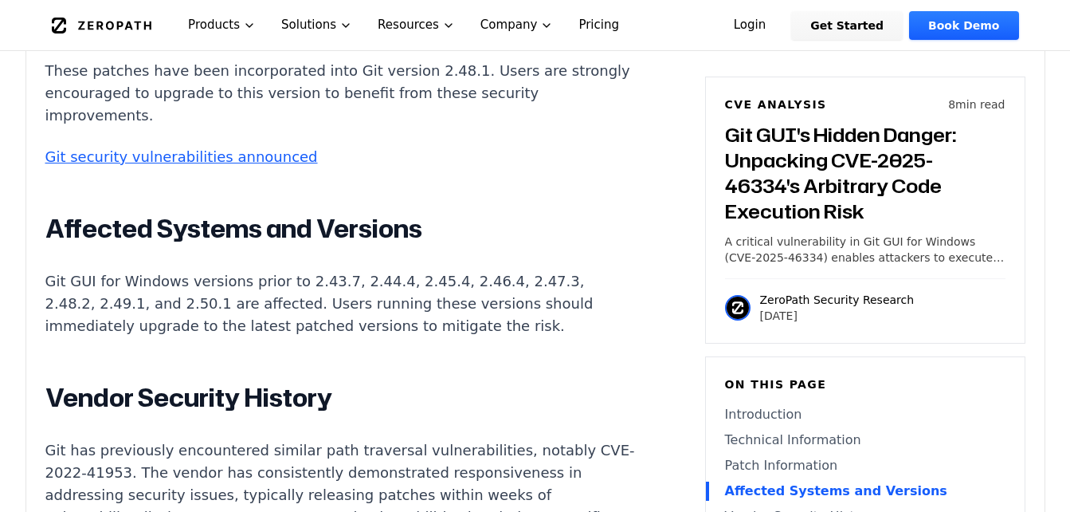
scroll to position [2391, 0]
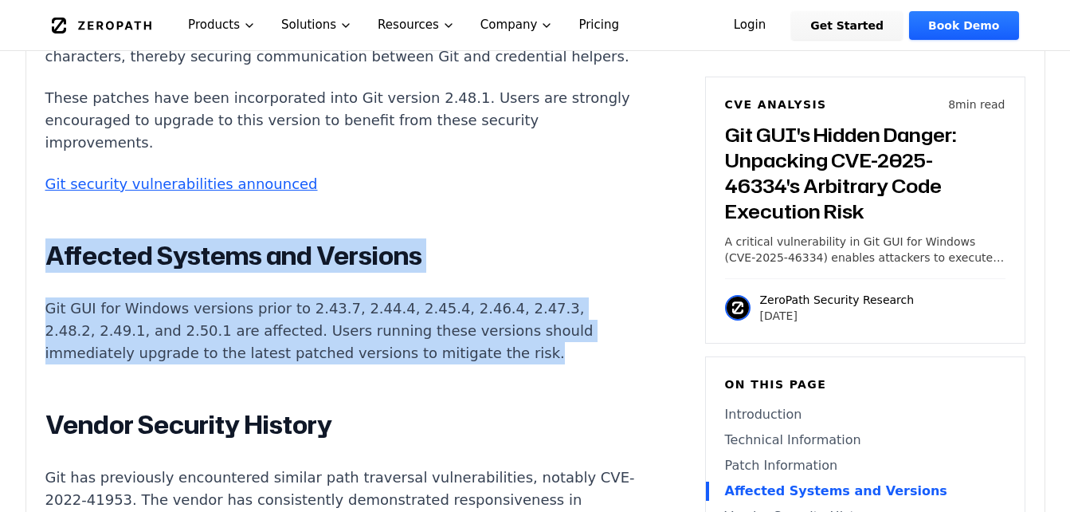
drag, startPoint x: 53, startPoint y: 296, endPoint x: 511, endPoint y: 404, distance: 470.0
drag, startPoint x: 511, startPoint y: 404, endPoint x: 439, endPoint y: 390, distance: 73.2
click at [443, 364] on p "Git GUI for Windows versions prior to 2.43.7, 2.44.4, 2.45.4, 2.46.4, 2.47.3, 2…" at bounding box center [341, 330] width 593 height 67
